Goal: Information Seeking & Learning: Find contact information

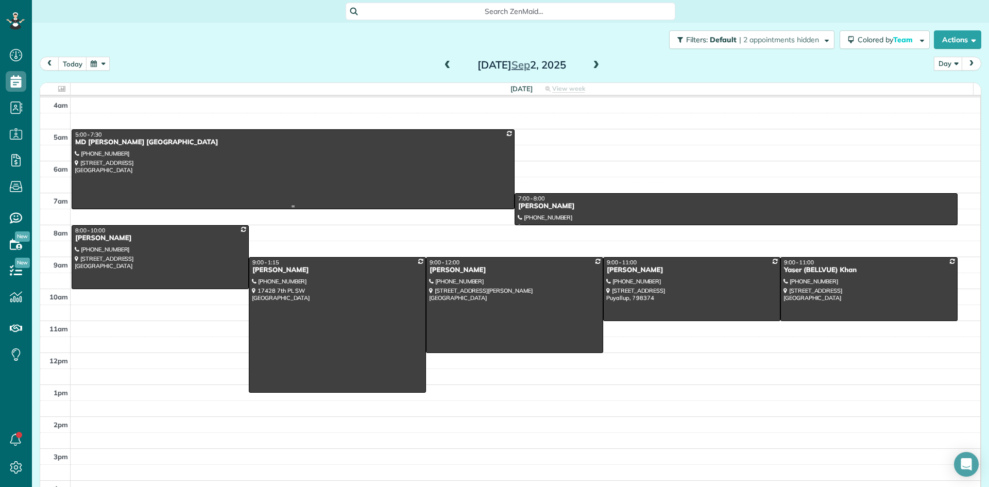
scroll to position [5, 5]
click at [595, 61] on span at bounding box center [596, 65] width 11 height 9
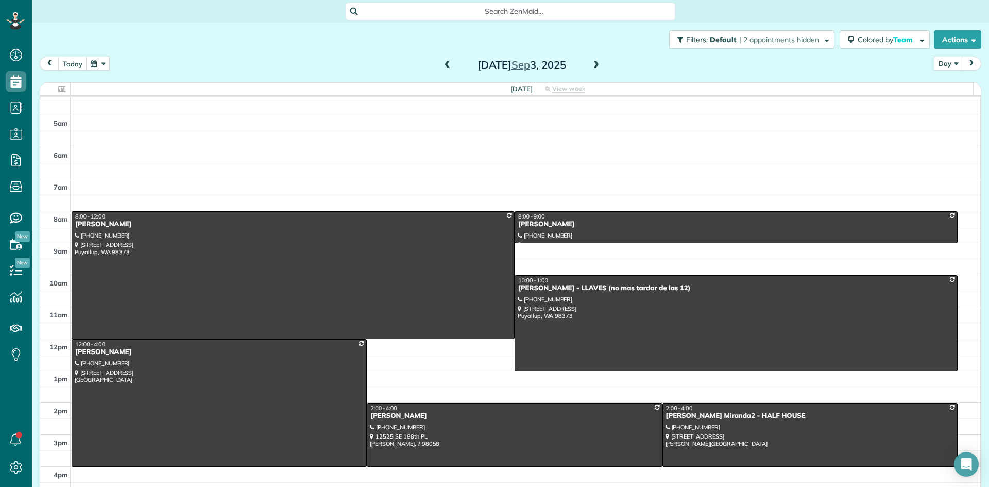
scroll to position [0, 0]
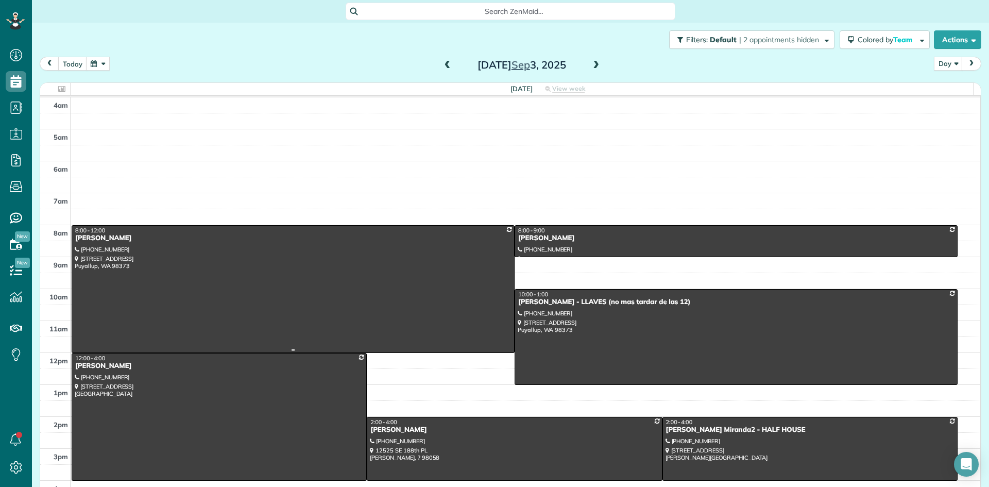
click at [102, 238] on div "[PERSON_NAME]" at bounding box center [293, 238] width 437 height 9
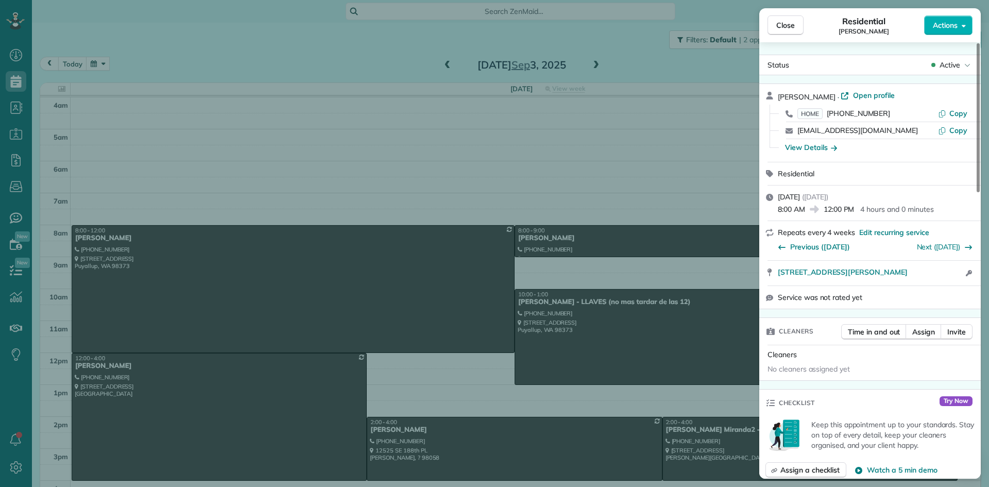
drag, startPoint x: 819, startPoint y: 94, endPoint x: 774, endPoint y: 98, distance: 45.5
click at [774, 98] on div "[PERSON_NAME] · Open profile HOME [PHONE_NUMBER] Copy [EMAIL_ADDRESS][DOMAIN_NA…" at bounding box center [871, 123] width 222 height 78
click at [793, 28] on span "Close" at bounding box center [786, 25] width 19 height 10
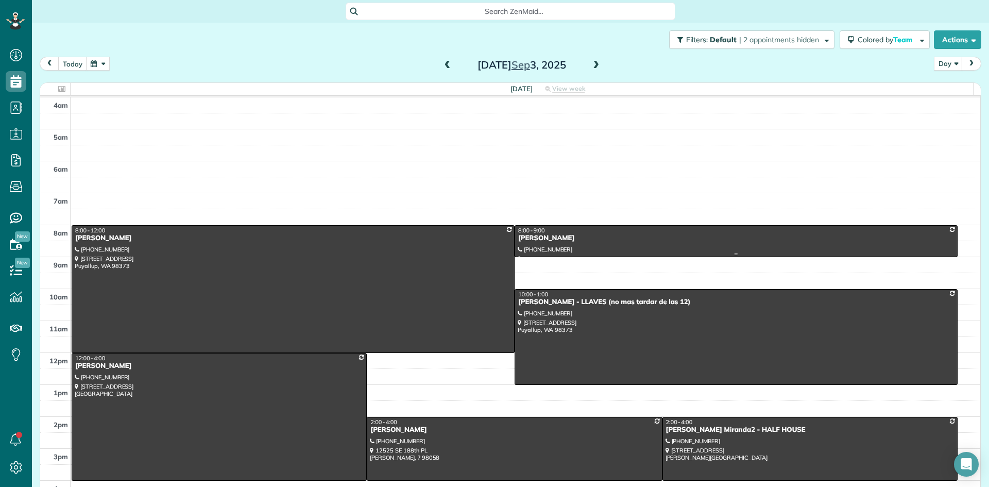
click at [533, 242] on div "[PERSON_NAME]" at bounding box center [736, 238] width 437 height 9
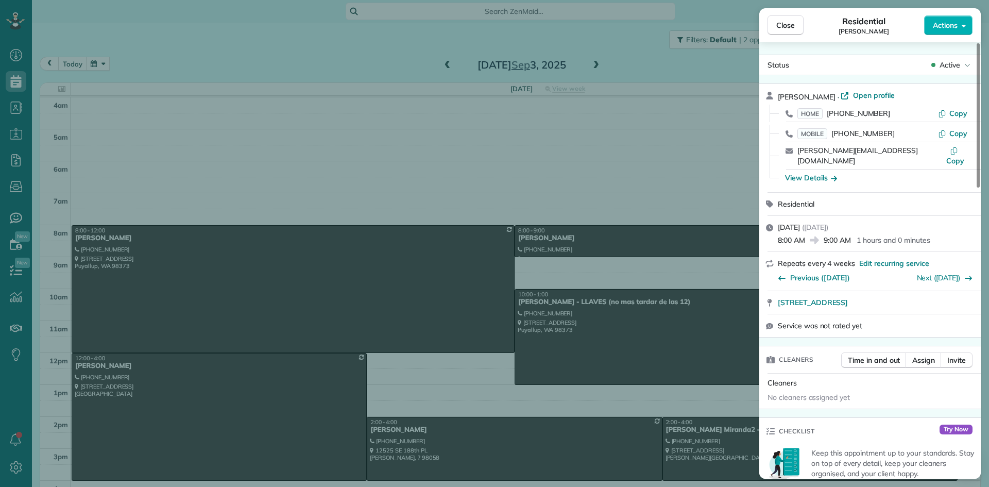
drag, startPoint x: 822, startPoint y: 96, endPoint x: 774, endPoint y: 101, distance: 48.1
click at [774, 101] on div "[PERSON_NAME] · Open profile HOME [PHONE_NUMBER] Copy MOBILE [PHONE_NUMBER] Cop…" at bounding box center [871, 138] width 222 height 108
click at [791, 27] on span "Close" at bounding box center [786, 25] width 19 height 10
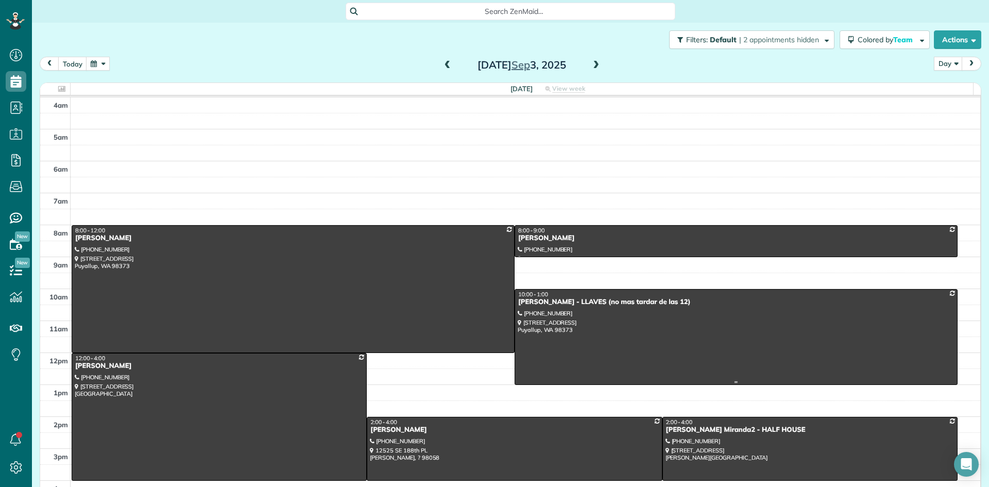
click at [541, 307] on div at bounding box center [736, 337] width 442 height 95
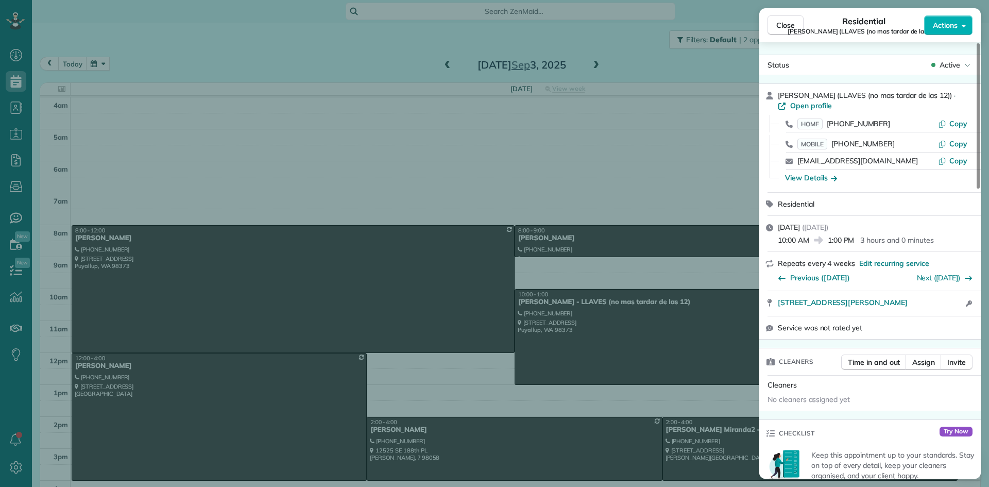
drag, startPoint x: 813, startPoint y: 94, endPoint x: 776, endPoint y: 92, distance: 37.7
click at [776, 92] on div "[PERSON_NAME] (LLAVES (no mas tardar de las 12)) · Open profile HOME [PHONE_NUM…" at bounding box center [871, 138] width 222 height 108
click at [779, 28] on span "Close" at bounding box center [786, 25] width 19 height 10
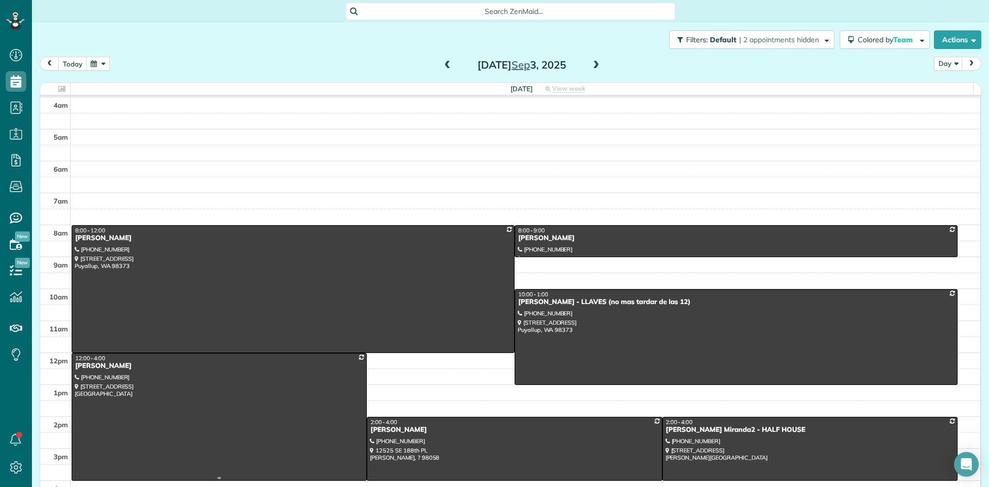
click at [94, 364] on div "[PERSON_NAME]" at bounding box center [219, 366] width 289 height 9
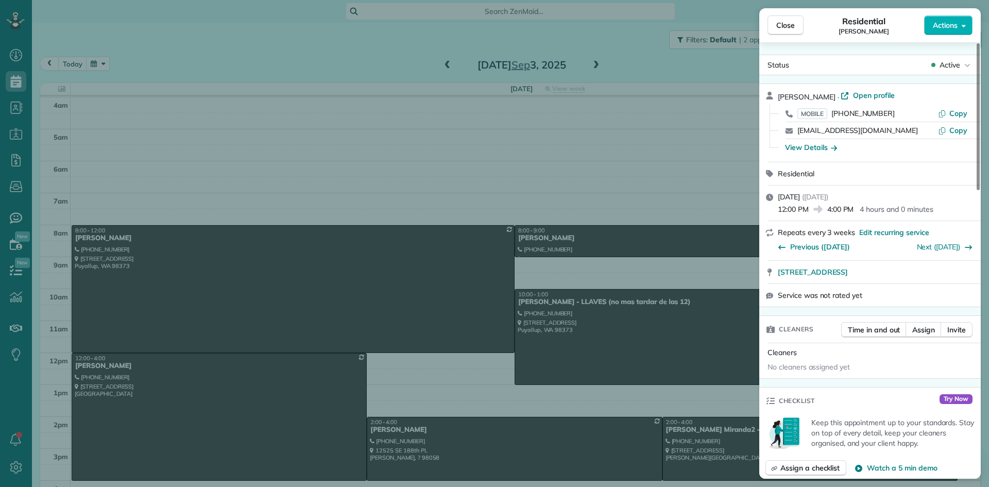
drag, startPoint x: 817, startPoint y: 92, endPoint x: 775, endPoint y: 99, distance: 42.4
click at [775, 99] on div "[PERSON_NAME] · Open profile MOBILE [PHONE_NUMBER] Copy [EMAIL_ADDRESS][DOMAIN_…" at bounding box center [871, 123] width 222 height 78
click at [788, 26] on span "Close" at bounding box center [786, 25] width 19 height 10
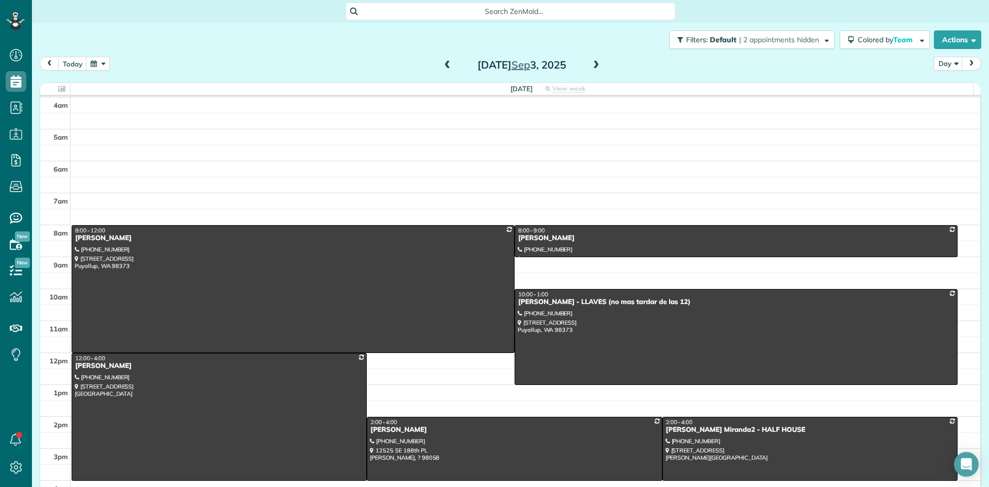
click at [596, 64] on span at bounding box center [596, 65] width 11 height 9
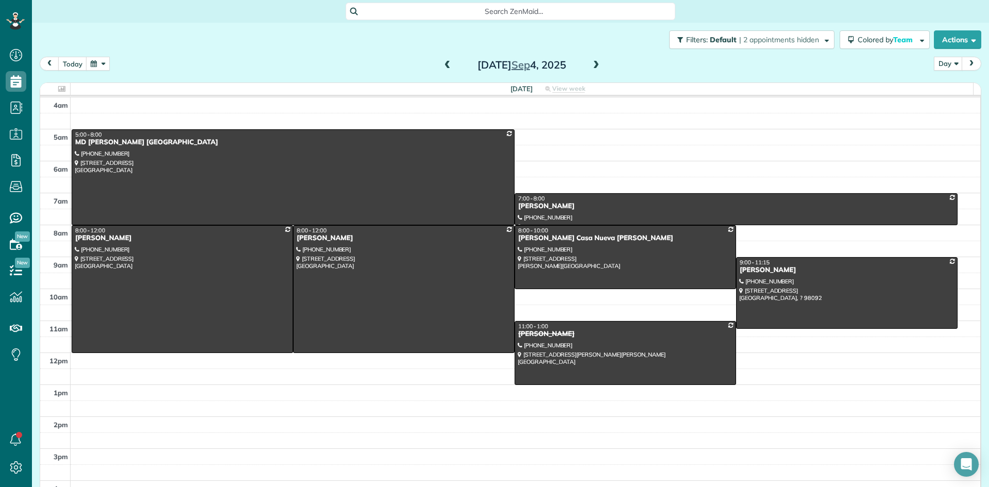
click at [593, 65] on span at bounding box center [596, 65] width 11 height 9
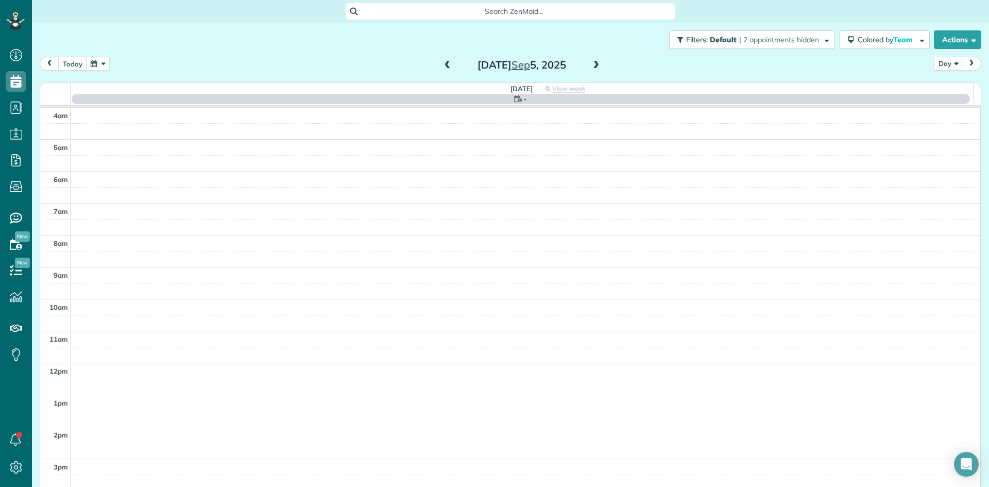
scroll to position [96, 0]
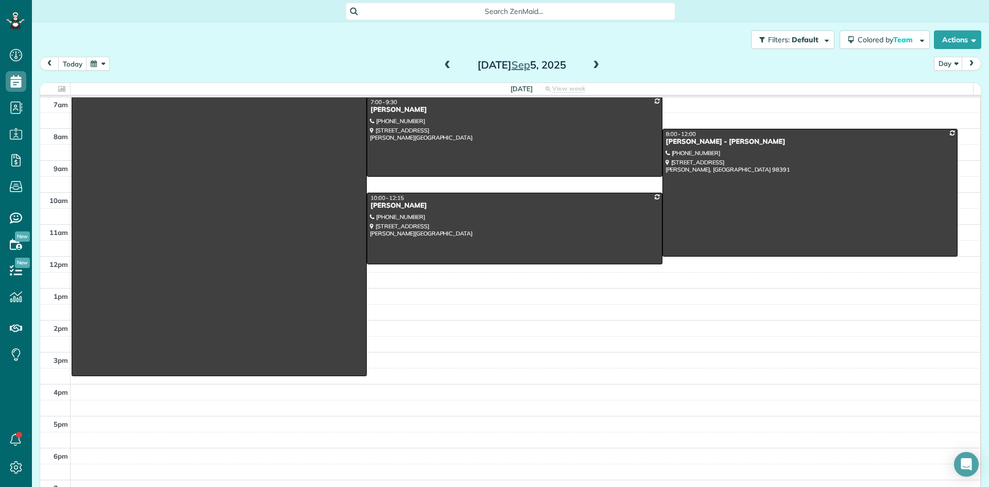
click at [443, 68] on span at bounding box center [447, 65] width 11 height 9
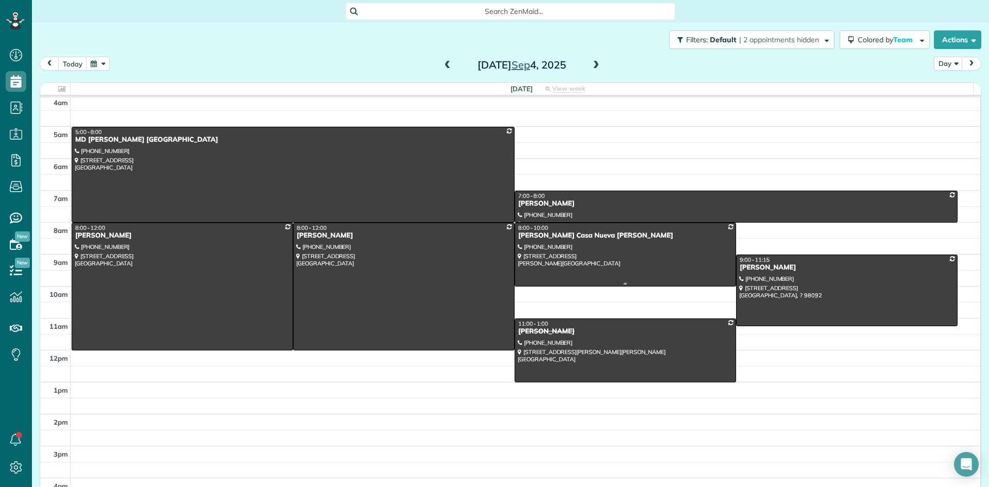
scroll to position [0, 0]
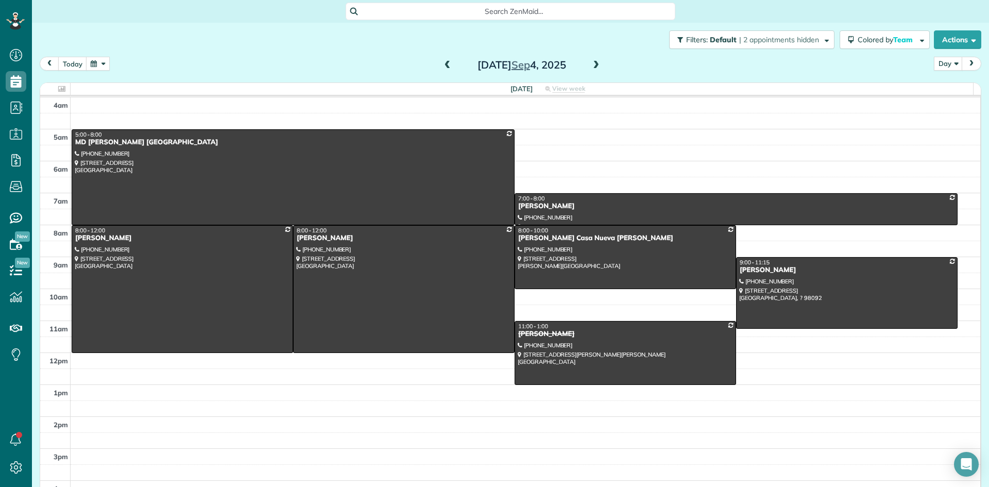
click at [446, 66] on span at bounding box center [447, 65] width 11 height 9
